Goal: Task Accomplishment & Management: Complete application form

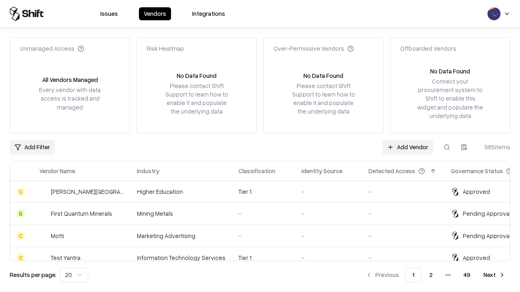
click at [407, 147] on link "Add Vendor" at bounding box center [407, 147] width 51 height 15
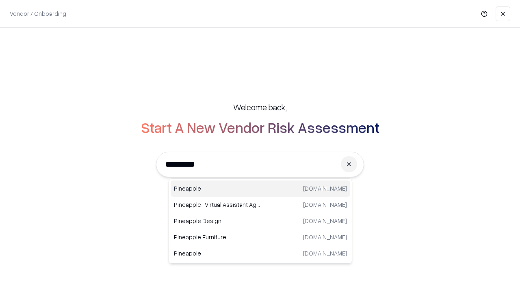
click at [260, 189] on div "Pineapple [DOMAIN_NAME]" at bounding box center [260, 189] width 179 height 16
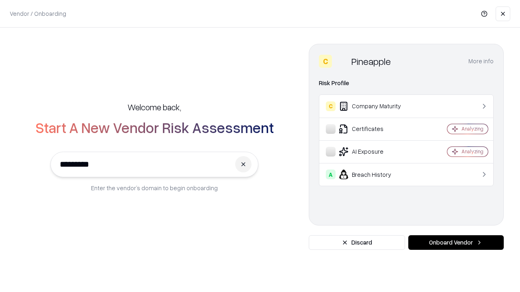
type input "*********"
click at [456, 243] on button "Onboard Vendor" at bounding box center [455, 242] width 95 height 15
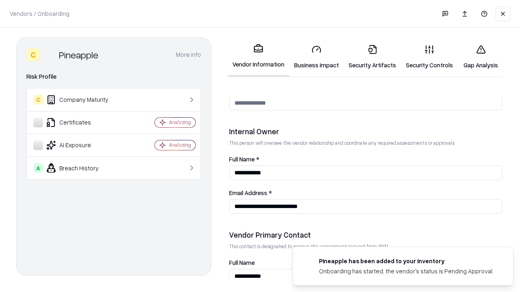
scroll to position [421, 0]
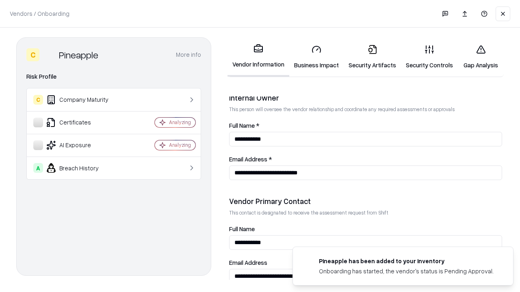
click at [372, 57] on link "Security Artifacts" at bounding box center [371, 57] width 57 height 38
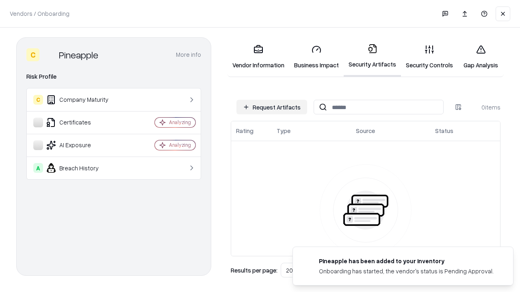
click at [272, 107] on button "Request Artifacts" at bounding box center [271, 107] width 71 height 15
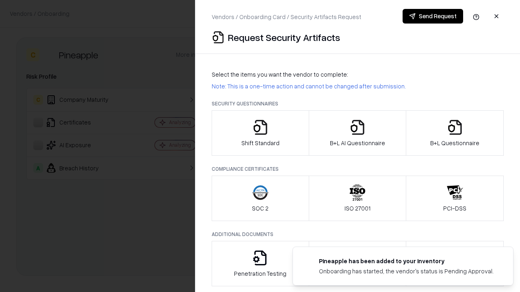
click at [454, 133] on icon "button" at bounding box center [455, 127] width 16 height 16
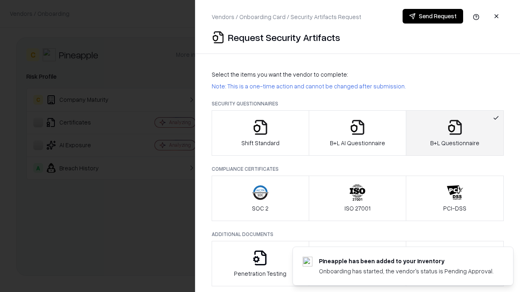
click at [357, 133] on icon "button" at bounding box center [357, 127] width 16 height 16
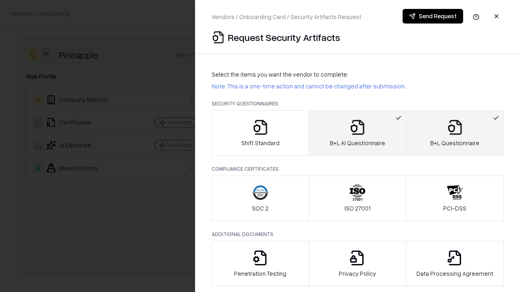
click at [432, 16] on button "Send Request" at bounding box center [432, 16] width 60 height 15
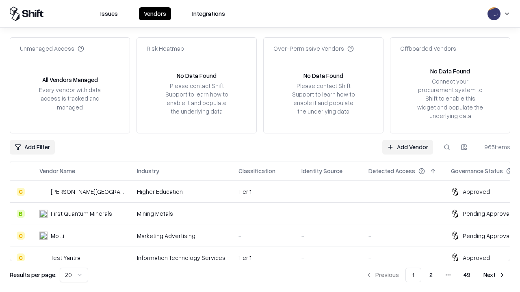
click at [407, 147] on link "Add Vendor" at bounding box center [407, 147] width 51 height 15
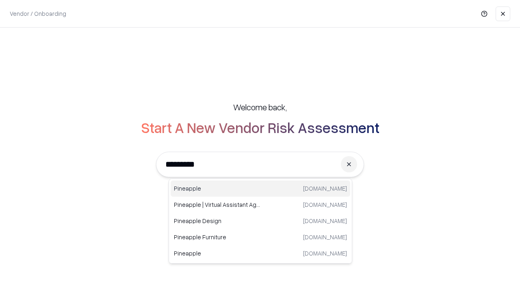
click at [260, 189] on div "Pineapple [DOMAIN_NAME]" at bounding box center [260, 189] width 179 height 16
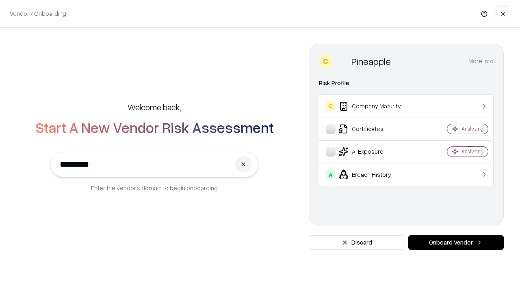
type input "*********"
click at [456, 243] on button "Onboard Vendor" at bounding box center [455, 242] width 95 height 15
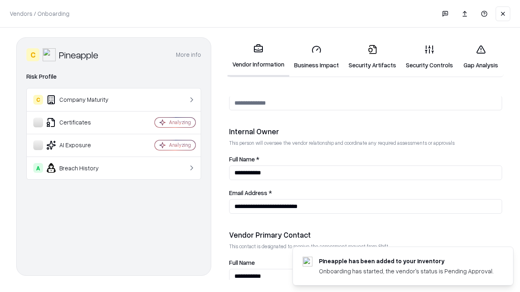
scroll to position [421, 0]
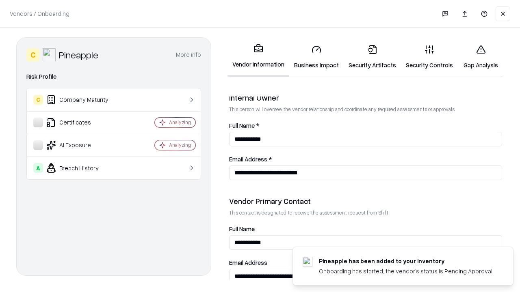
click at [480, 57] on link "Gap Analysis" at bounding box center [481, 57] width 46 height 38
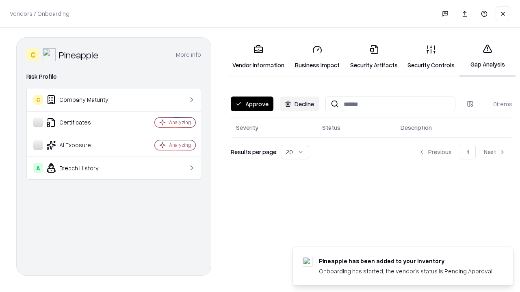
click at [252, 104] on button "Approve" at bounding box center [252, 104] width 43 height 15
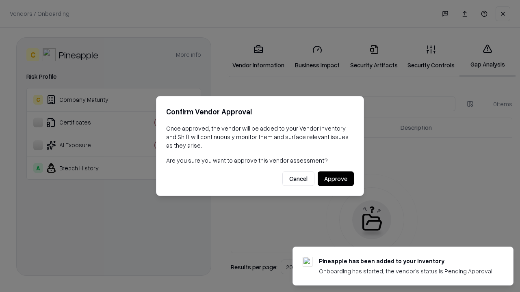
click at [335, 179] on button "Approve" at bounding box center [335, 179] width 36 height 15
